Goal: Check status: Check status

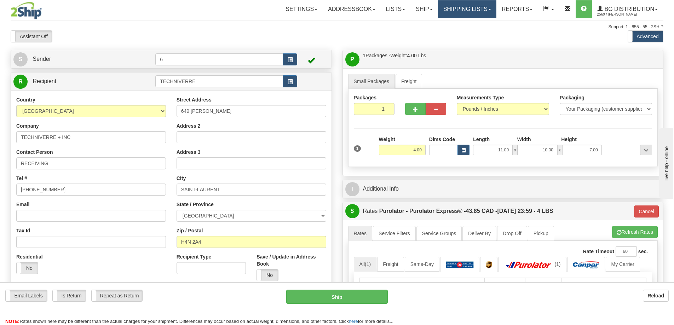
click at [464, 10] on link "Shipping lists" at bounding box center [467, 9] width 58 height 18
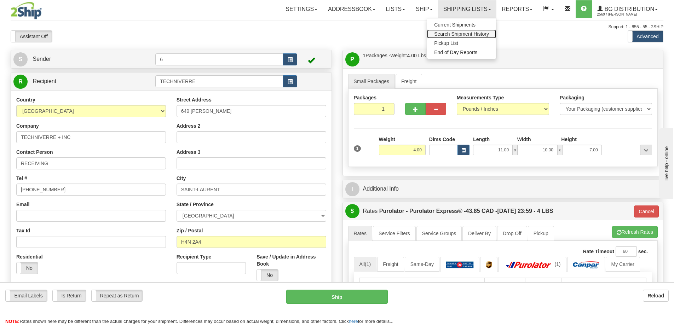
click at [467, 34] on span "Search Shipment History" at bounding box center [461, 34] width 55 height 6
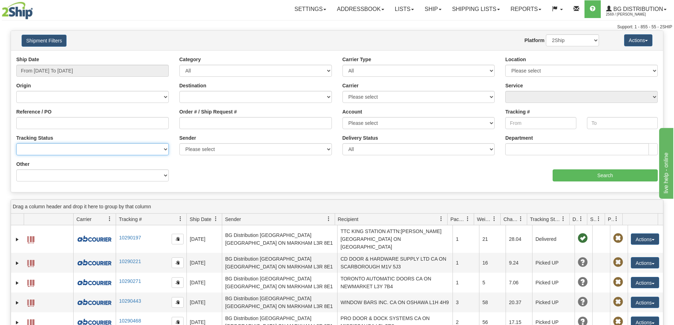
click at [60, 150] on select "No Tracking Info Delivered In Transit Out For Delivery Exception Partial Delive…" at bounding box center [92, 149] width 152 height 12
click at [75, 147] on select "No Tracking Info Delivered In Transit Out For Delivery Exception Partial Delive…" at bounding box center [92, 149] width 152 height 12
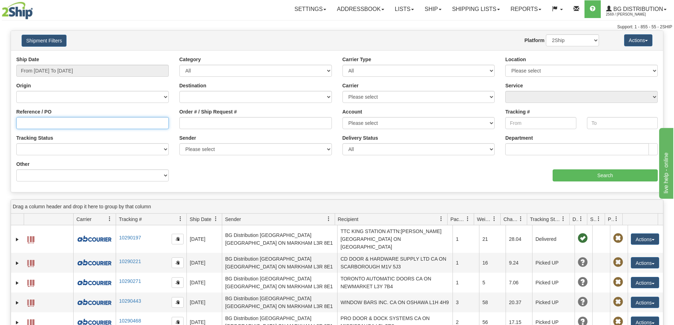
click at [93, 125] on input "Reference / PO" at bounding box center [92, 123] width 152 height 12
click at [41, 127] on input "Reference / PO" at bounding box center [92, 123] width 152 height 12
type input "60027614-01"
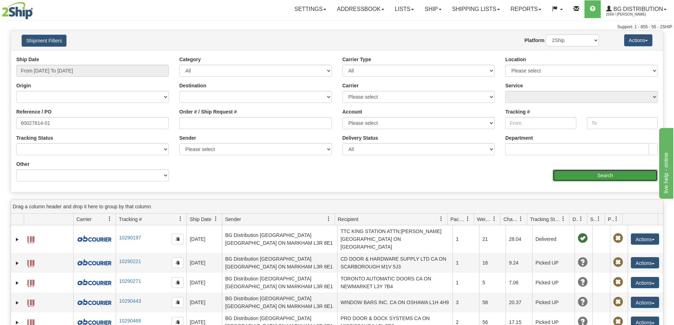
click at [632, 176] on input "Search" at bounding box center [604, 175] width 105 height 12
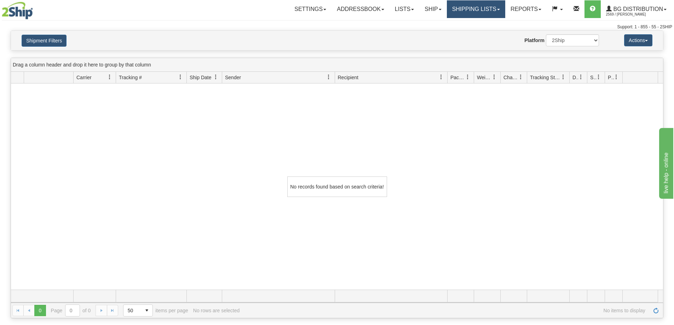
click at [479, 8] on link "Shipping lists" at bounding box center [476, 9] width 58 height 18
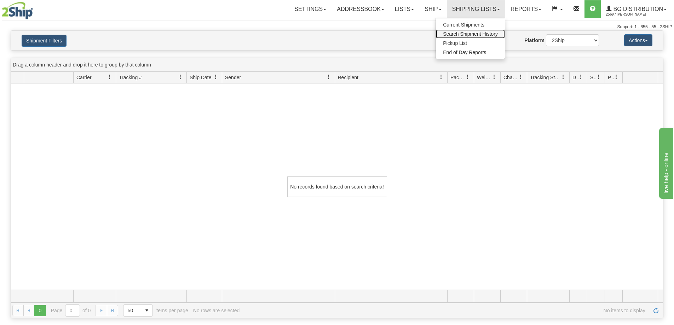
click at [482, 34] on span "Search Shipment History" at bounding box center [470, 34] width 55 height 6
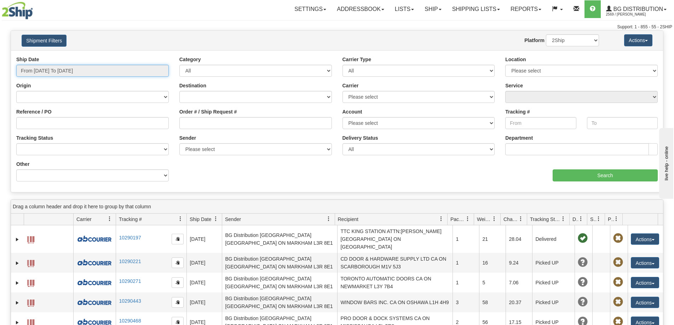
click at [95, 73] on input "From [DATE] To [DATE]" at bounding box center [92, 71] width 152 height 12
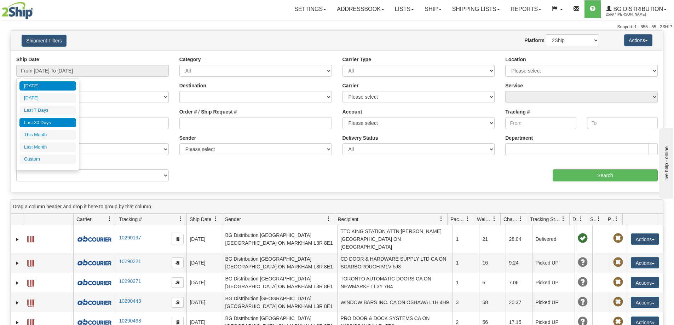
click at [54, 123] on li "Last 30 Days" at bounding box center [47, 123] width 57 height 10
type input "From [DATE] To [DATE]"
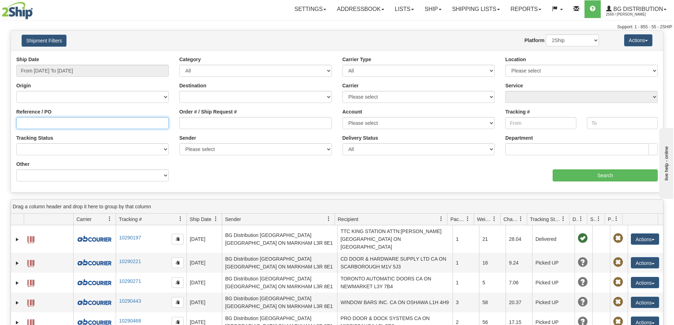
click at [68, 125] on input "Reference / PO" at bounding box center [92, 123] width 152 height 12
type input "60027614-01"
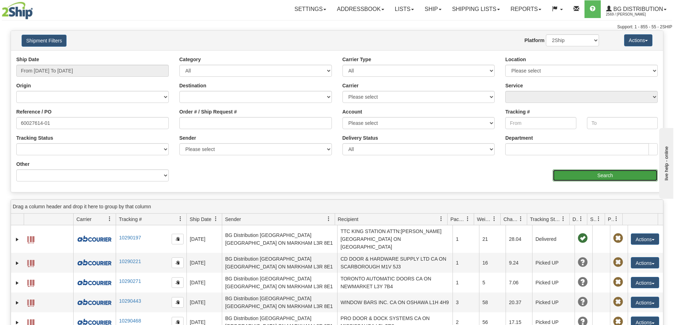
click at [572, 174] on input "Search" at bounding box center [604, 175] width 105 height 12
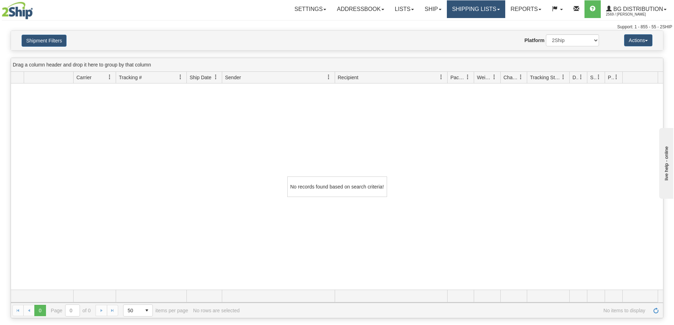
click at [476, 13] on link "Shipping lists" at bounding box center [476, 9] width 58 height 18
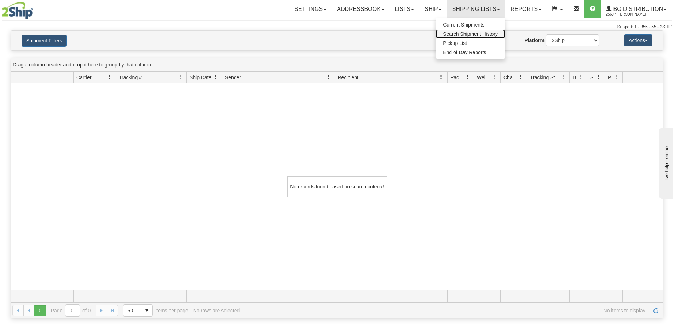
click at [476, 32] on span "Search Shipment History" at bounding box center [470, 34] width 55 height 6
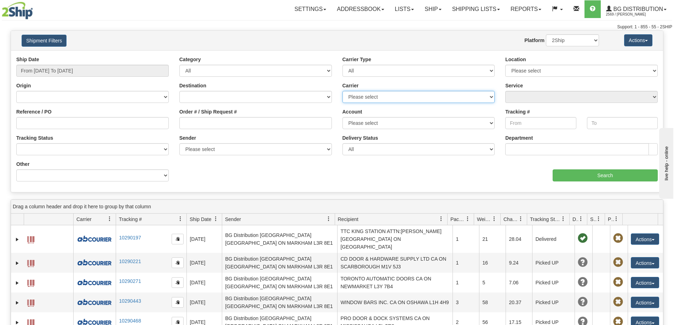
click at [433, 102] on select "Please select 2SHIP LTL 2Ship Today A&B Courier Ace Courier Canada Post Canpar …" at bounding box center [418, 97] width 152 height 12
select select "11"
click at [342, 92] on select "Please select 2SHIP LTL 2Ship Today A&B Courier Ace Courier Canada Post Canpar …" at bounding box center [418, 97] width 152 height 12
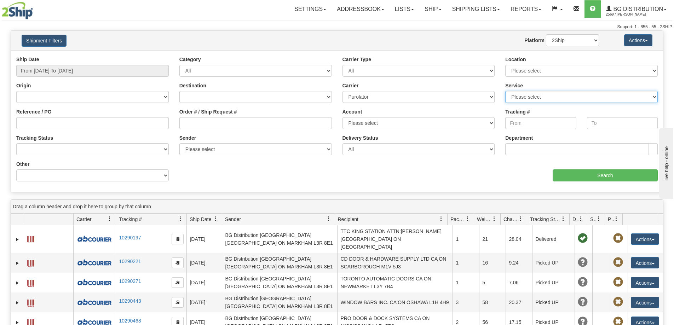
click at [516, 96] on select "Please select CA-CA-200-Purolator Express 9AM CA-CA-201-Purolator Express 10:30…" at bounding box center [581, 97] width 152 height 12
click at [516, 97] on select "Please select CA-CA-200-Purolator Express 9AM CA-CA-201-Purolator Express 10:30…" at bounding box center [581, 97] width 152 height 12
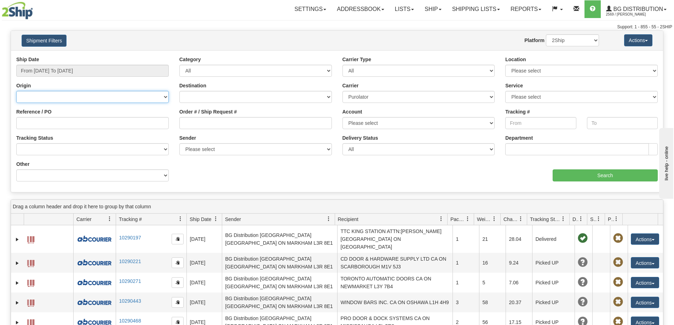
click at [134, 96] on select "Canada United States Mexico Puerto Rico Romania Australia New Zealand SouthAfri…" at bounding box center [92, 97] width 152 height 12
select select "CA"
click at [16, 92] on select "Canada United States Mexico Puerto Rico Romania Australia New Zealand SouthAfri…" at bounding box center [92, 97] width 152 height 12
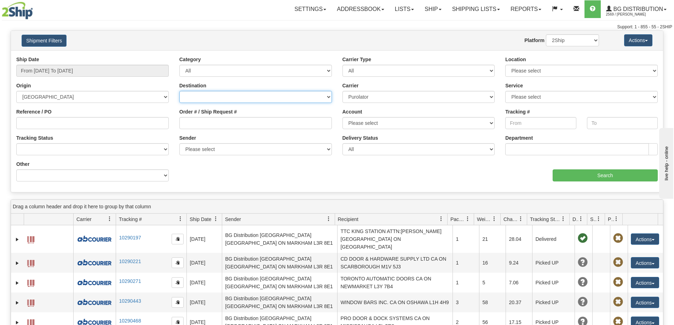
click at [213, 98] on select "Canada United States Mexico Puerto Rico Romania Australia New Zealand SouthAfri…" at bounding box center [255, 97] width 152 height 12
select select "CA"
click at [179, 92] on select "Canada United States Mexico Puerto Rico Romania Australia New Zealand SouthAfri…" at bounding box center [255, 97] width 152 height 12
click at [557, 72] on select "Please select Ottawa K1B 3W7 Montreal Quebec City Winnipeg Toronto Burnaby" at bounding box center [581, 71] width 152 height 12
select select "6954"
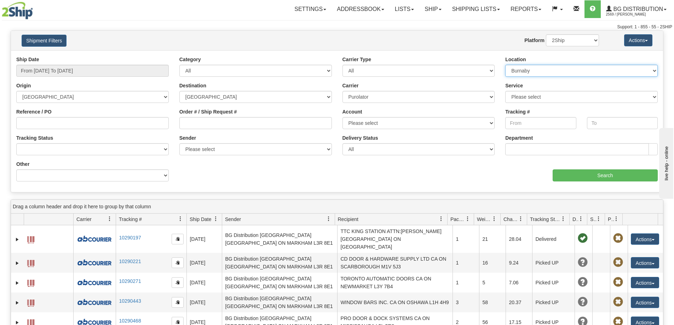
click at [505, 65] on select "Please select Ottawa K1B 3W7 Montreal Quebec City Winnipeg Toronto Burnaby" at bounding box center [581, 71] width 152 height 12
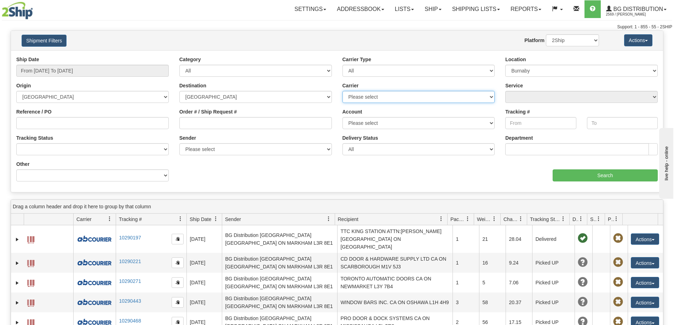
click at [454, 99] on select "Please select 2SHIP LTL 2Ship Today Ace Courier Canada Post Canpar Day & Ross M…" at bounding box center [418, 97] width 152 height 12
select select "11"
click at [342, 92] on select "Please select 2SHIP LTL 2Ship Today Ace Courier Canada Post Canpar Day & Ross M…" at bounding box center [418, 97] width 152 height 12
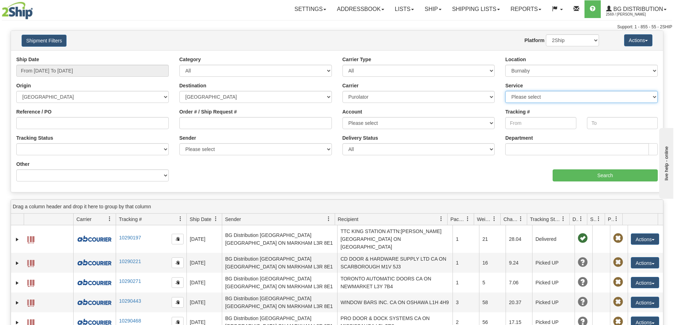
click at [558, 99] on select "Please select CA-CA-200-Purolator Express 9AM CA-CA-201-Purolator Express 10:30…" at bounding box center [581, 97] width 152 height 12
click at [557, 100] on select "Please select CA-CA-200-Purolator Express 9AM CA-CA-201-Purolator Express 10:30…" at bounding box center [581, 97] width 152 height 12
select select "CA-CA-260"
click at [505, 92] on select "Please select CA-CA-200-Purolator Express 9AM CA-CA-201-Purolator Express 10:30…" at bounding box center [581, 97] width 152 height 12
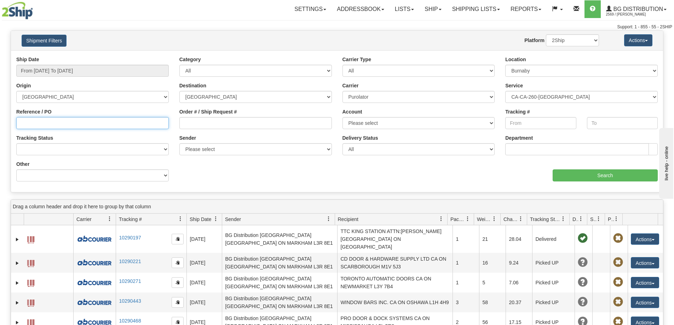
click at [70, 123] on input "Reference / PO" at bounding box center [92, 123] width 152 height 12
click at [145, 126] on input "Reference / PO" at bounding box center [92, 123] width 152 height 12
drag, startPoint x: 79, startPoint y: 126, endPoint x: 76, endPoint y: 123, distance: 4.3
click at [79, 126] on input "Reference / PO" at bounding box center [92, 123] width 152 height 12
type input "60027614"
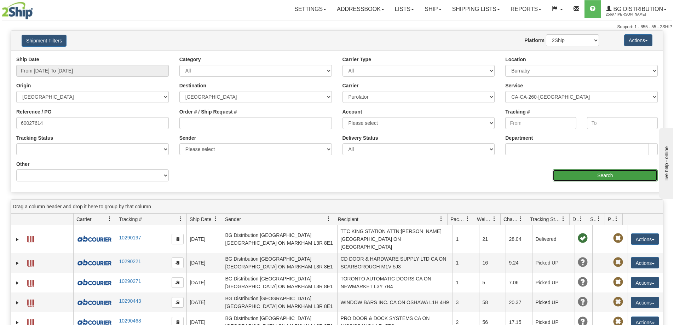
click at [599, 179] on input "Search" at bounding box center [604, 175] width 105 height 12
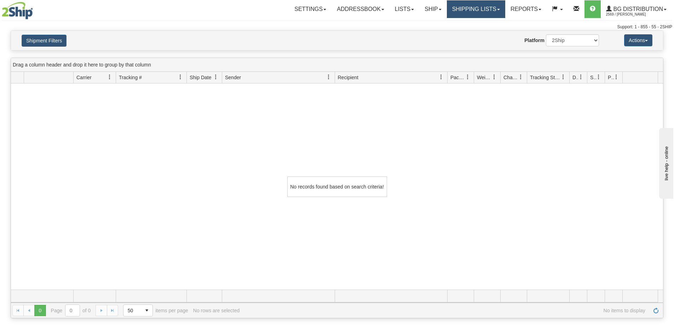
click at [459, 8] on link "Shipping lists" at bounding box center [476, 9] width 58 height 18
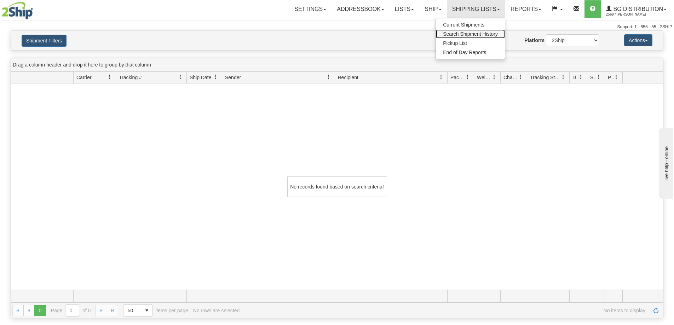
click at [470, 36] on span "Search Shipment History" at bounding box center [470, 34] width 55 height 6
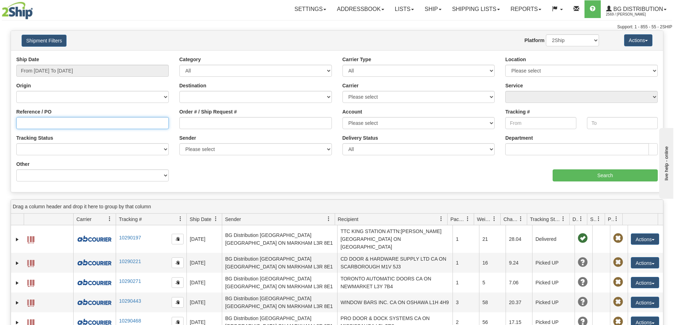
click at [77, 119] on input "Reference / PO" at bounding box center [92, 123] width 152 height 12
paste input "60028352"
type input "60028352"
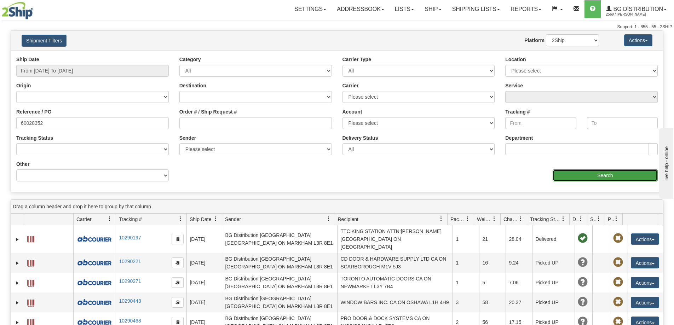
click at [592, 176] on input "Search" at bounding box center [604, 175] width 105 height 12
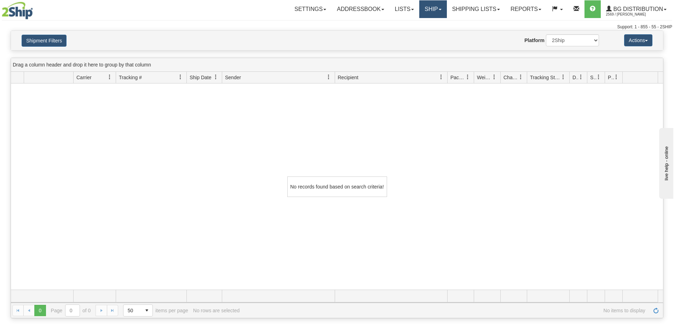
click at [433, 7] on link "Ship" at bounding box center [432, 9] width 27 height 18
click at [464, 12] on link "Shipping lists" at bounding box center [476, 9] width 58 height 18
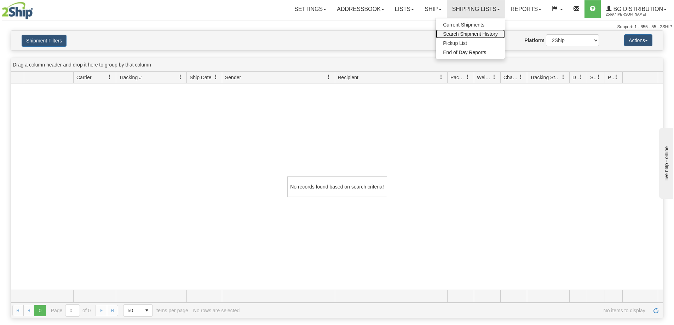
click at [472, 33] on span "Search Shipment History" at bounding box center [470, 34] width 55 height 6
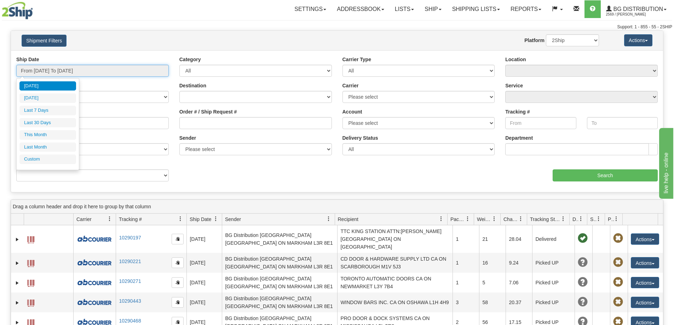
click at [143, 66] on input "From [DATE] To [DATE]" at bounding box center [92, 71] width 152 height 12
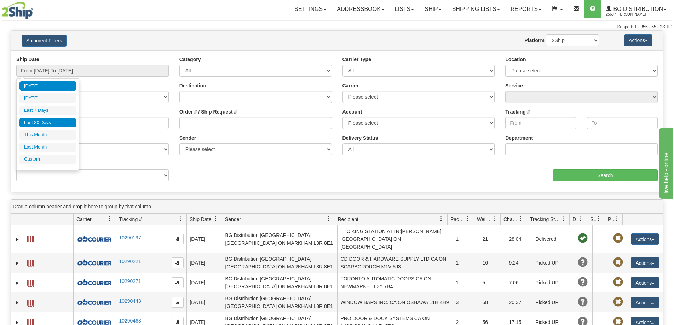
click at [54, 121] on li "Last 30 Days" at bounding box center [47, 123] width 57 height 10
type input "From [DATE] To [DATE]"
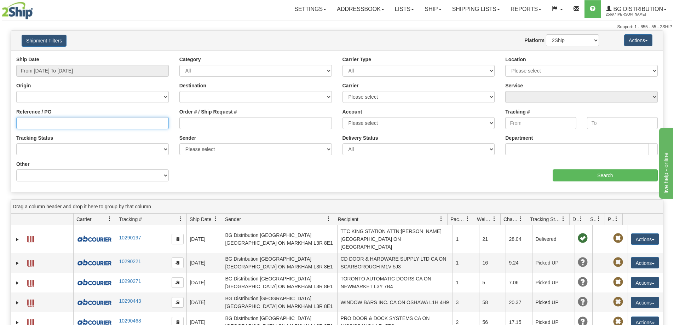
click at [64, 124] on input "Reference / PO" at bounding box center [92, 123] width 152 height 12
paste input "60028352"
type input "60028352"
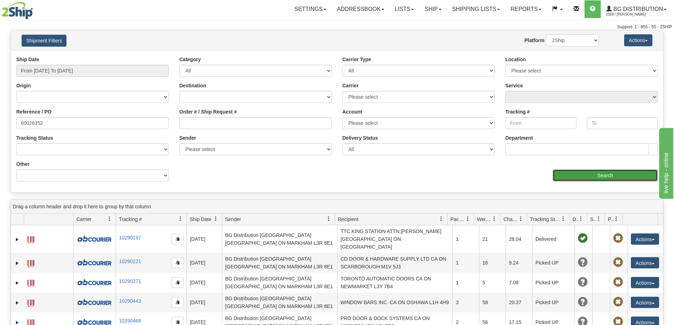
click at [580, 178] on input "Search" at bounding box center [604, 175] width 105 height 12
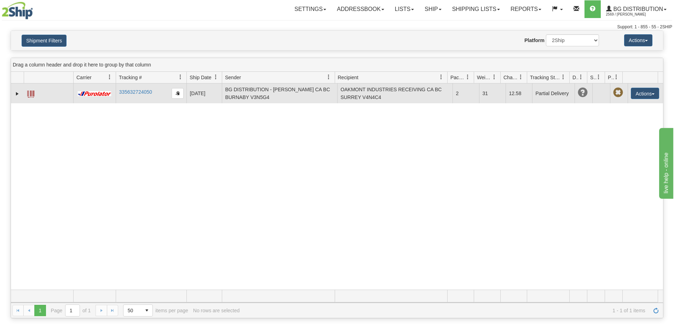
click at [33, 94] on span at bounding box center [30, 94] width 7 height 7
